Goal: Book appointment/travel/reservation

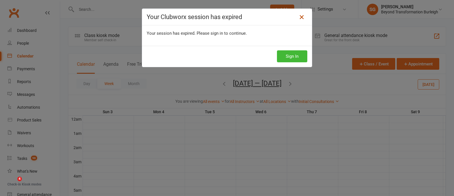
scroll to position [35, 0]
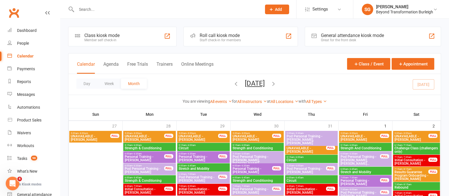
click at [109, 83] on button "Week" at bounding box center [109, 83] width 24 height 10
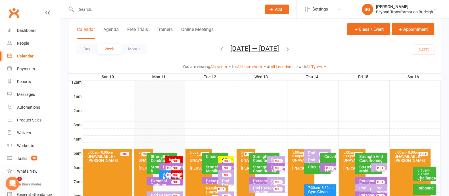
scroll to position [71, 0]
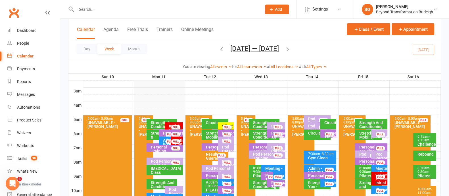
click at [256, 65] on link "All Instructors" at bounding box center [252, 66] width 30 height 5
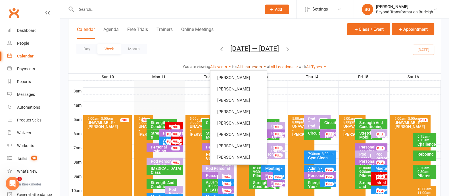
click at [256, 65] on link "All Instructors" at bounding box center [252, 66] width 30 height 5
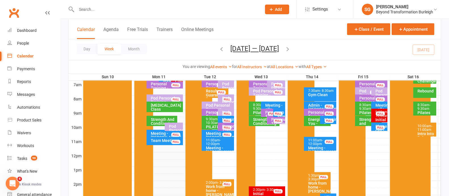
scroll to position [177, 0]
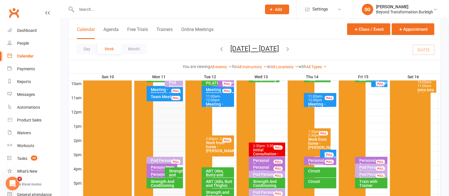
click at [165, 160] on div "Pod Personal Training - [PERSON_NAME], [PERSON_NAME]..." at bounding box center [166, 166] width 31 height 16
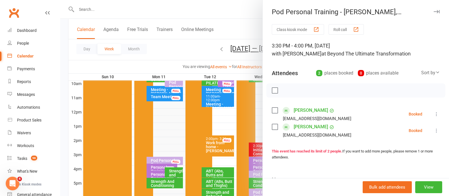
click at [187, 50] on div at bounding box center [254, 98] width 389 height 196
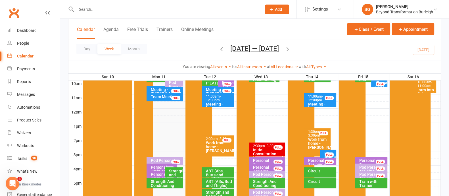
scroll to position [106, 0]
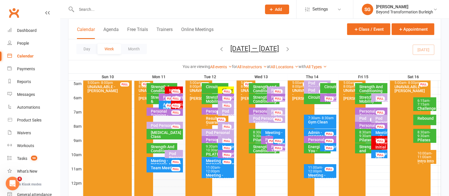
click at [273, 146] on div "Personal Training - [PERSON_NAME]" at bounding box center [277, 153] width 13 height 16
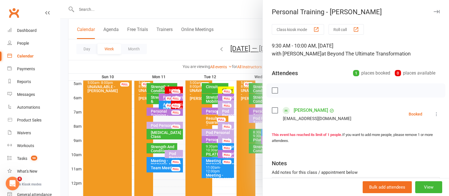
click at [241, 30] on div at bounding box center [254, 98] width 389 height 196
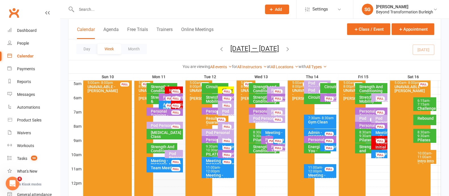
click at [272, 147] on div "Personal Training - [PERSON_NAME]" at bounding box center [277, 153] width 13 height 16
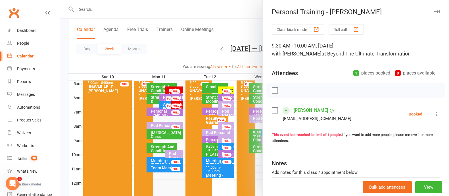
click at [233, 29] on div at bounding box center [254, 98] width 389 height 196
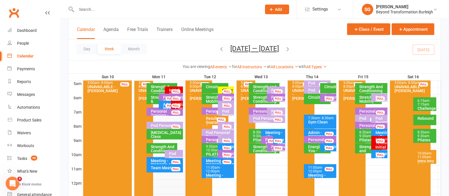
click at [97, 9] on input "text" at bounding box center [166, 9] width 183 height 8
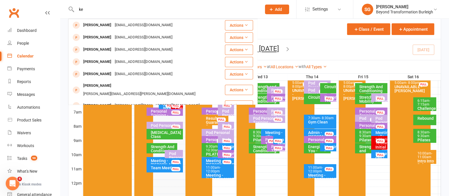
type input "k"
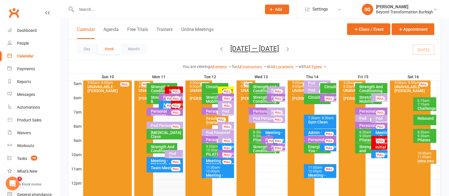
click at [290, 50] on icon "button" at bounding box center [288, 49] width 6 height 6
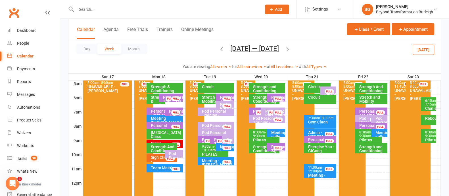
click at [290, 49] on icon "button" at bounding box center [288, 49] width 6 height 6
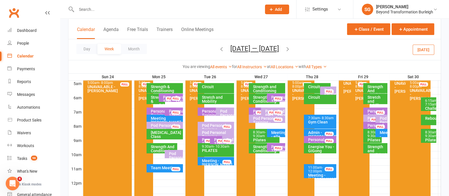
click at [164, 96] on div "Personal Training - [PERSON_NAME]" at bounding box center [169, 103] width 13 height 16
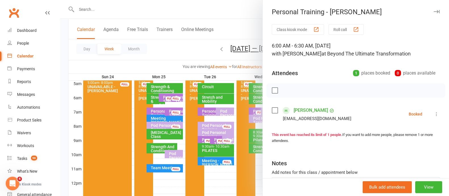
click at [434, 10] on icon "button" at bounding box center [437, 11] width 6 height 3
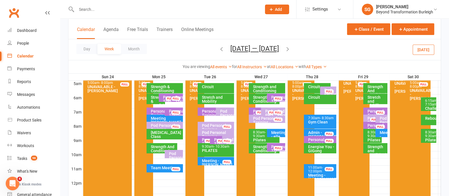
click at [180, 97] on div "FULL" at bounding box center [175, 98] width 9 height 4
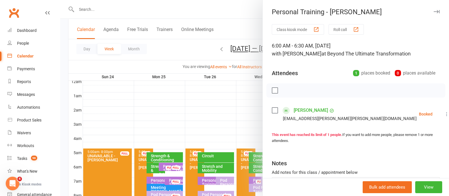
scroll to position [0, 0]
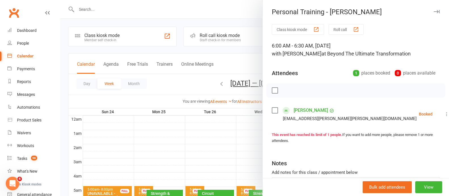
click at [181, 61] on div at bounding box center [254, 98] width 389 height 196
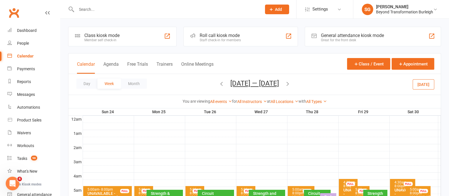
click at [289, 83] on icon "button" at bounding box center [288, 83] width 6 height 6
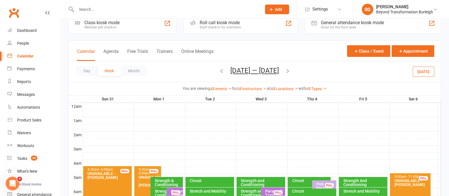
scroll to position [71, 0]
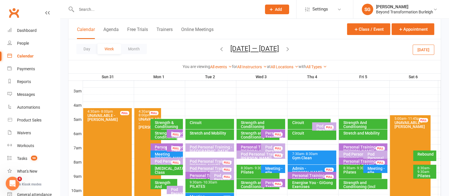
click at [172, 110] on div at bounding box center [262, 112] width 358 height 7
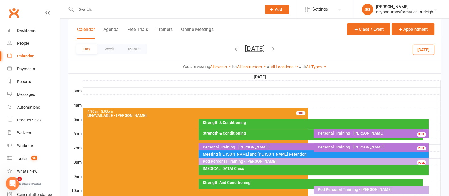
click at [310, 111] on div at bounding box center [262, 112] width 358 height 7
click at [310, 95] on button "Add Appointment" at bounding box center [313, 98] width 33 height 7
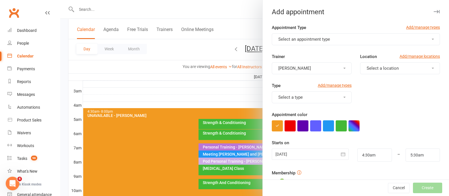
click at [308, 39] on span "Select an appointment type" at bounding box center [304, 39] width 52 height 5
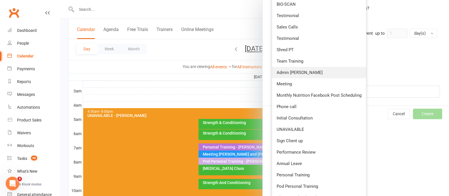
scroll to position [205, 0]
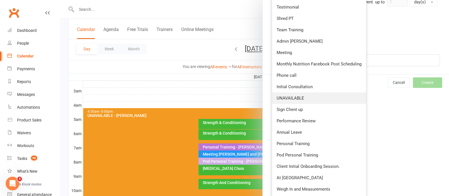
click at [292, 95] on span "UNAVAILABLE" at bounding box center [291, 97] width 28 height 5
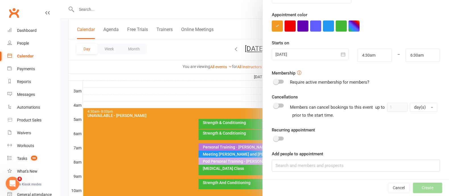
scroll to position [0, 0]
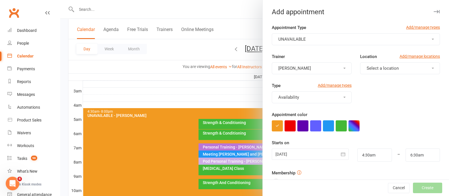
click at [367, 66] on span "Select a location" at bounding box center [383, 68] width 32 height 5
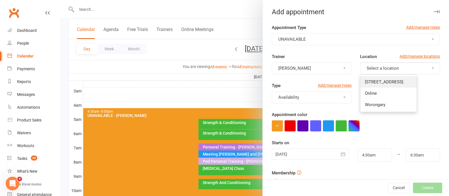
click at [370, 79] on span "[STREET_ADDRESS]" at bounding box center [384, 81] width 38 height 5
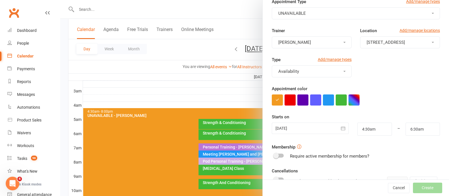
scroll to position [35, 0]
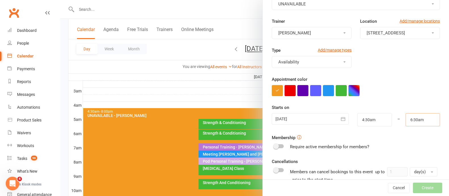
click at [411, 119] on input "6:30am" at bounding box center [423, 119] width 34 height 13
type input "8:00am"
click at [406, 152] on li "8:00am" at bounding box center [419, 155] width 27 height 9
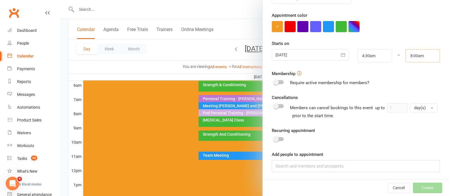
scroll to position [142, 0]
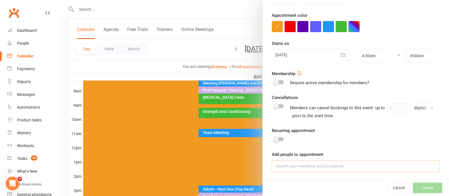
click at [298, 166] on input at bounding box center [356, 166] width 168 height 12
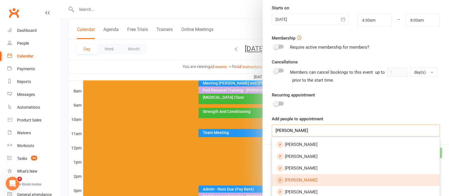
scroll to position [206, 0]
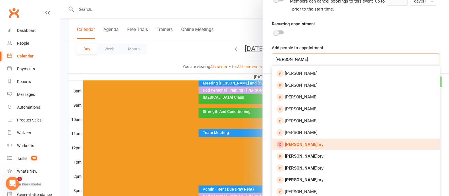
type input "[PERSON_NAME]"
click at [306, 144] on span "[PERSON_NAME]" at bounding box center [304, 144] width 39 height 5
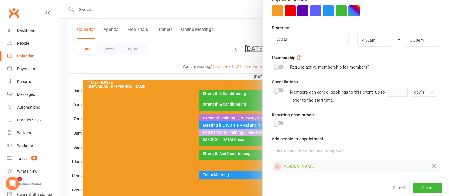
scroll to position [106, 0]
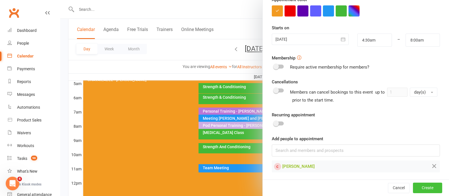
click at [413, 191] on button "Create" at bounding box center [427, 188] width 29 height 10
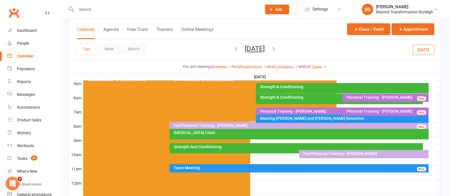
click at [96, 13] on div at bounding box center [162, 9] width 189 height 18
click at [95, 5] on input "text" at bounding box center [166, 9] width 183 height 8
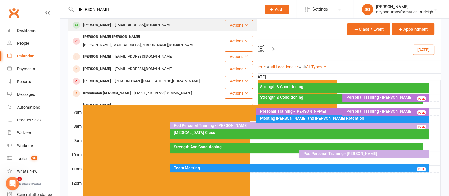
type input "[PERSON_NAME]"
click at [103, 28] on div "[PERSON_NAME]" at bounding box center [97, 25] width 32 height 8
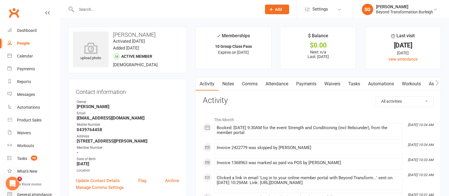
click at [302, 85] on link "Payments" at bounding box center [306, 83] width 28 height 13
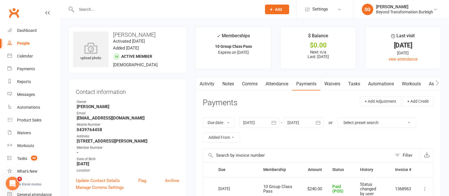
scroll to position [106, 0]
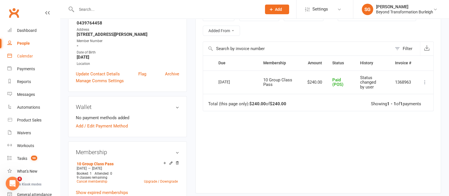
click at [37, 57] on link "Calendar" at bounding box center [33, 56] width 53 height 13
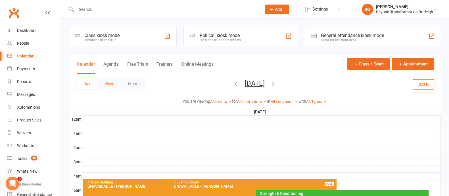
click at [108, 79] on button "Week" at bounding box center [109, 83] width 24 height 10
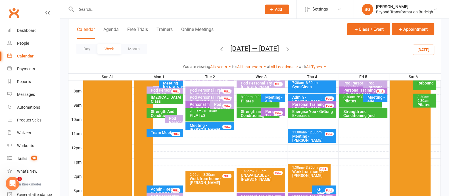
scroll to position [106, 0]
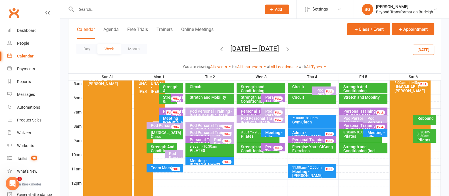
click at [218, 48] on icon "button" at bounding box center [221, 49] width 6 height 6
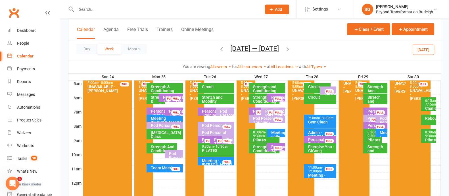
click at [219, 51] on icon "button" at bounding box center [221, 49] width 6 height 6
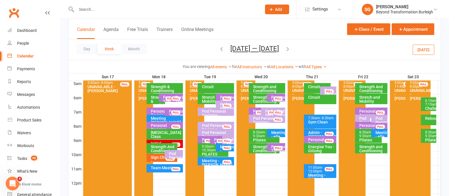
click at [219, 48] on icon "button" at bounding box center [221, 49] width 6 height 6
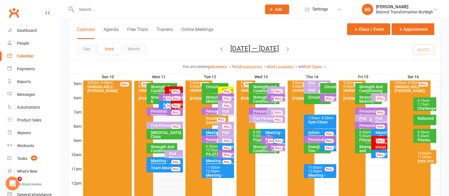
click at [426, 154] on span "- 11:00am" at bounding box center [424, 155] width 15 height 8
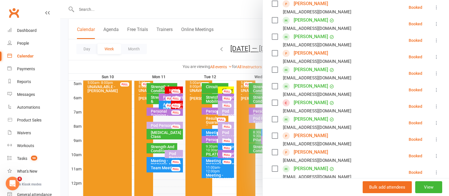
click at [434, 104] on icon at bounding box center [437, 106] width 6 height 6
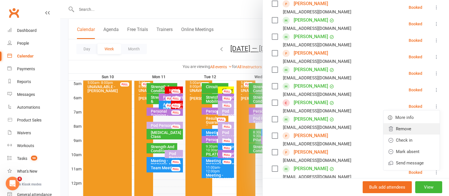
click at [400, 129] on link "Remove" at bounding box center [411, 128] width 56 height 11
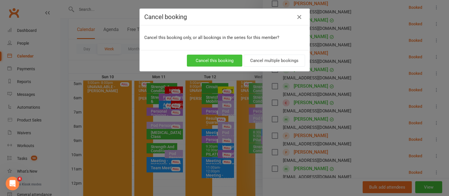
click at [217, 61] on button "Cancel this booking" at bounding box center [214, 61] width 55 height 12
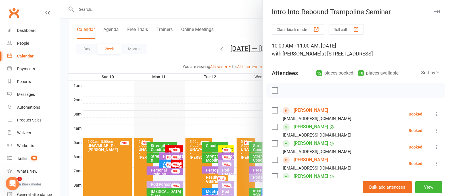
scroll to position [0, 0]
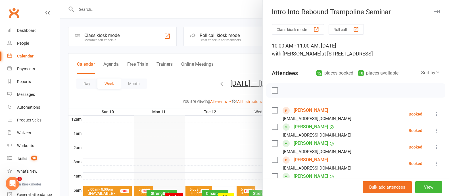
click at [434, 11] on icon "button" at bounding box center [437, 11] width 6 height 3
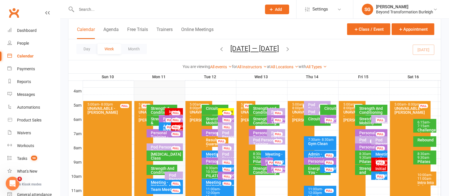
scroll to position [106, 0]
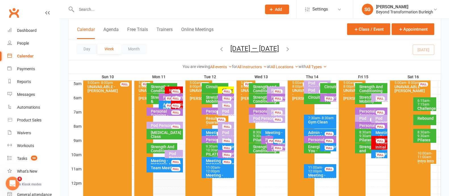
click at [427, 154] on div "10:00am - 11:00am" at bounding box center [426, 154] width 18 height 7
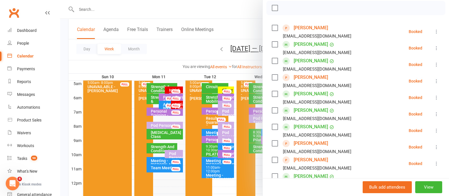
scroll to position [71, 0]
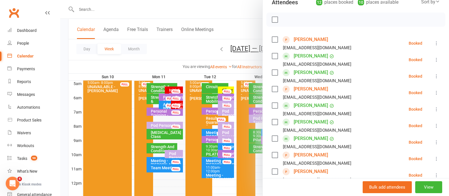
click at [305, 89] on link "[PERSON_NAME]" at bounding box center [311, 88] width 34 height 9
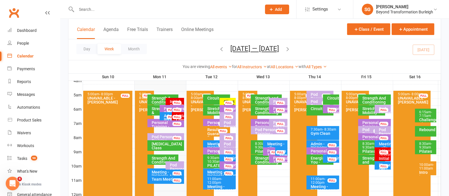
scroll to position [106, 0]
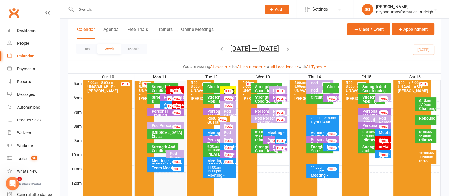
click at [426, 156] on span "- 11:00am" at bounding box center [426, 155] width 15 height 8
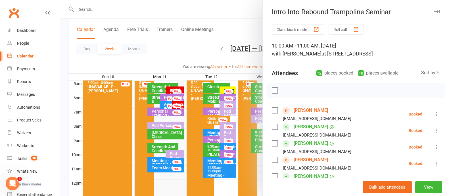
click at [434, 11] on icon "button" at bounding box center [437, 11] width 6 height 3
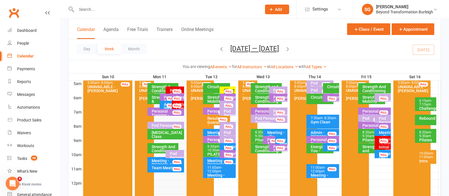
click at [124, 12] on input "text" at bounding box center [166, 9] width 183 height 8
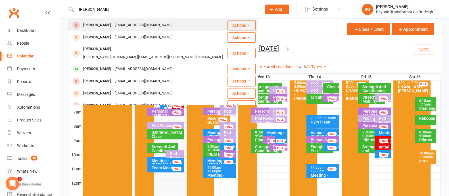
type input "[PERSON_NAME]"
click at [127, 22] on div "[EMAIL_ADDRESS][DOMAIN_NAME]" at bounding box center [143, 25] width 61 height 8
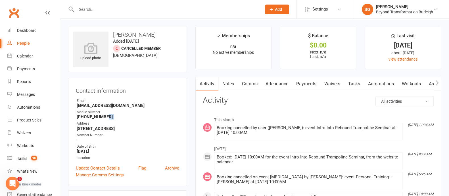
drag, startPoint x: 107, startPoint y: 117, endPoint x: 70, endPoint y: 120, distance: 36.5
click at [70, 120] on div "Contact information Owner Email [EMAIL_ADDRESS][DOMAIN_NAME] Mobile Number [PHO…" at bounding box center [127, 132] width 119 height 108
drag, startPoint x: 77, startPoint y: 117, endPoint x: 111, endPoint y: 116, distance: 34.1
click at [113, 116] on strong "[PHONE_NUMBER]" at bounding box center [128, 116] width 103 height 5
copy strong "[PHONE_NUMBER]"
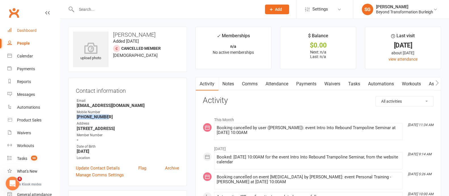
click at [33, 32] on div "Dashboard" at bounding box center [27, 30] width 20 height 5
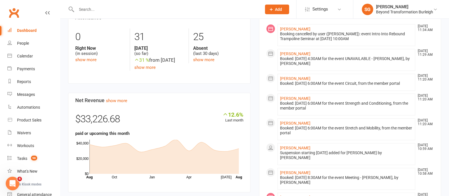
scroll to position [355, 0]
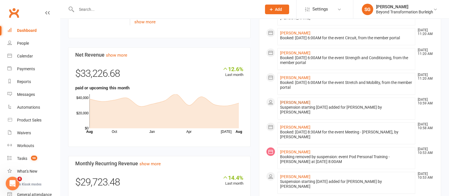
drag, startPoint x: 297, startPoint y: 108, endPoint x: 303, endPoint y: 104, distance: 7.0
click at [297, 104] on link "[PERSON_NAME]" at bounding box center [295, 102] width 30 height 5
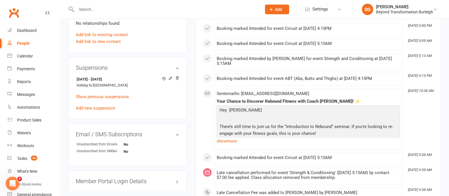
scroll to position [426, 0]
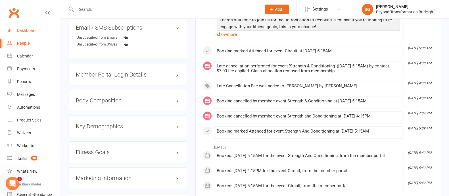
click at [32, 32] on div "Dashboard" at bounding box center [27, 30] width 20 height 5
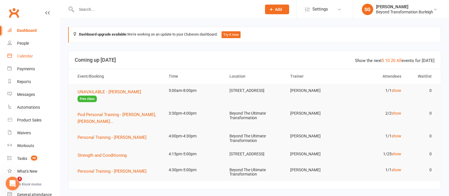
click at [34, 56] on link "Calendar" at bounding box center [33, 56] width 53 height 13
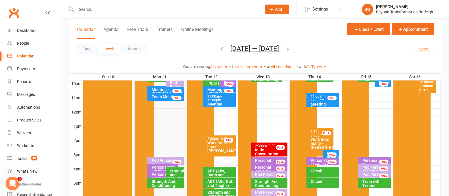
scroll to position [213, 0]
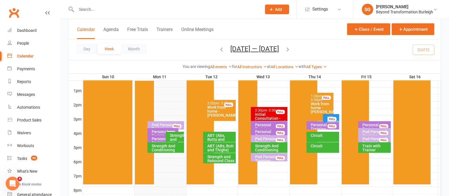
click at [172, 136] on div "Strength and Conditioning" at bounding box center [176, 139] width 13 height 12
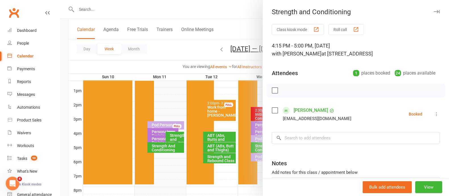
click at [434, 10] on icon "button" at bounding box center [437, 11] width 6 height 3
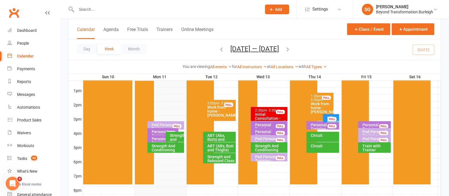
click at [156, 145] on div "Strength And Conditioning" at bounding box center [167, 148] width 32 height 8
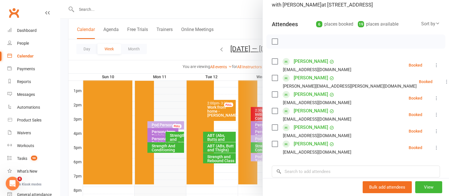
scroll to position [0, 0]
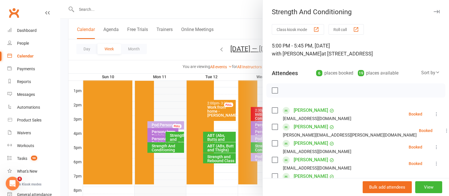
click at [434, 13] on icon "button" at bounding box center [437, 11] width 6 height 3
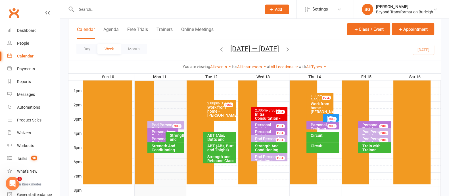
click at [215, 156] on div "Strength and Rebound Class" at bounding box center [221, 158] width 28 height 8
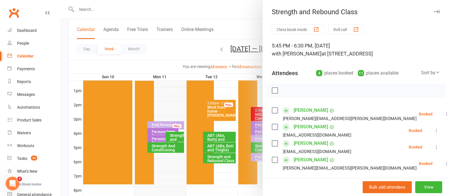
click at [434, 12] on icon "button" at bounding box center [437, 11] width 6 height 3
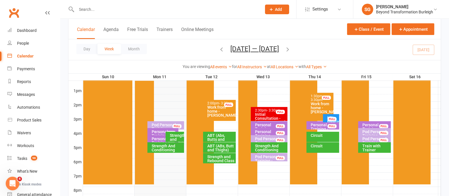
click at [214, 139] on div "ABT (Abs, Butts and Thighs)" at bounding box center [221, 139] width 28 height 12
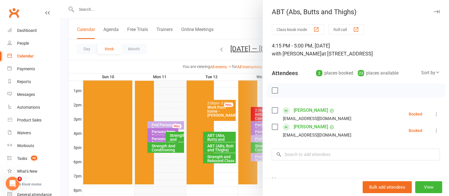
click at [433, 9] on button "button" at bounding box center [436, 11] width 7 height 7
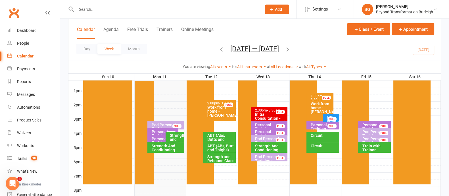
click at [224, 146] on div "ABT (ABs, Butt and Thighs)" at bounding box center [221, 148] width 28 height 8
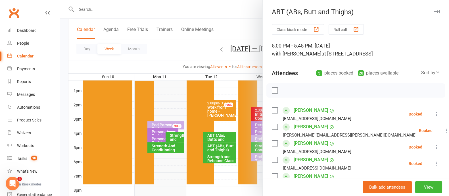
click at [434, 11] on icon "button" at bounding box center [437, 11] width 6 height 3
